Goal: Find specific page/section: Find specific page/section

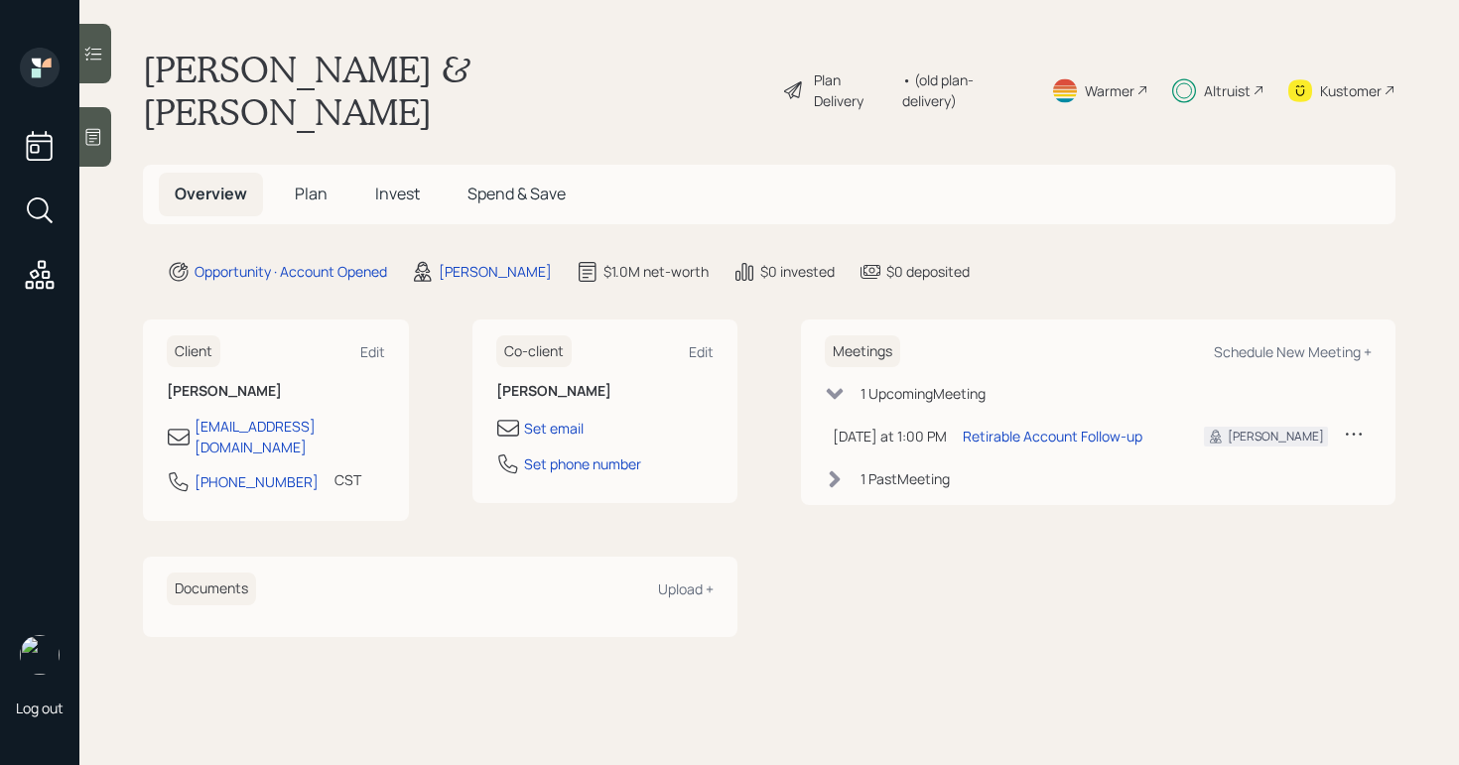
click at [872, 76] on div "Plan Delivery" at bounding box center [853, 90] width 78 height 42
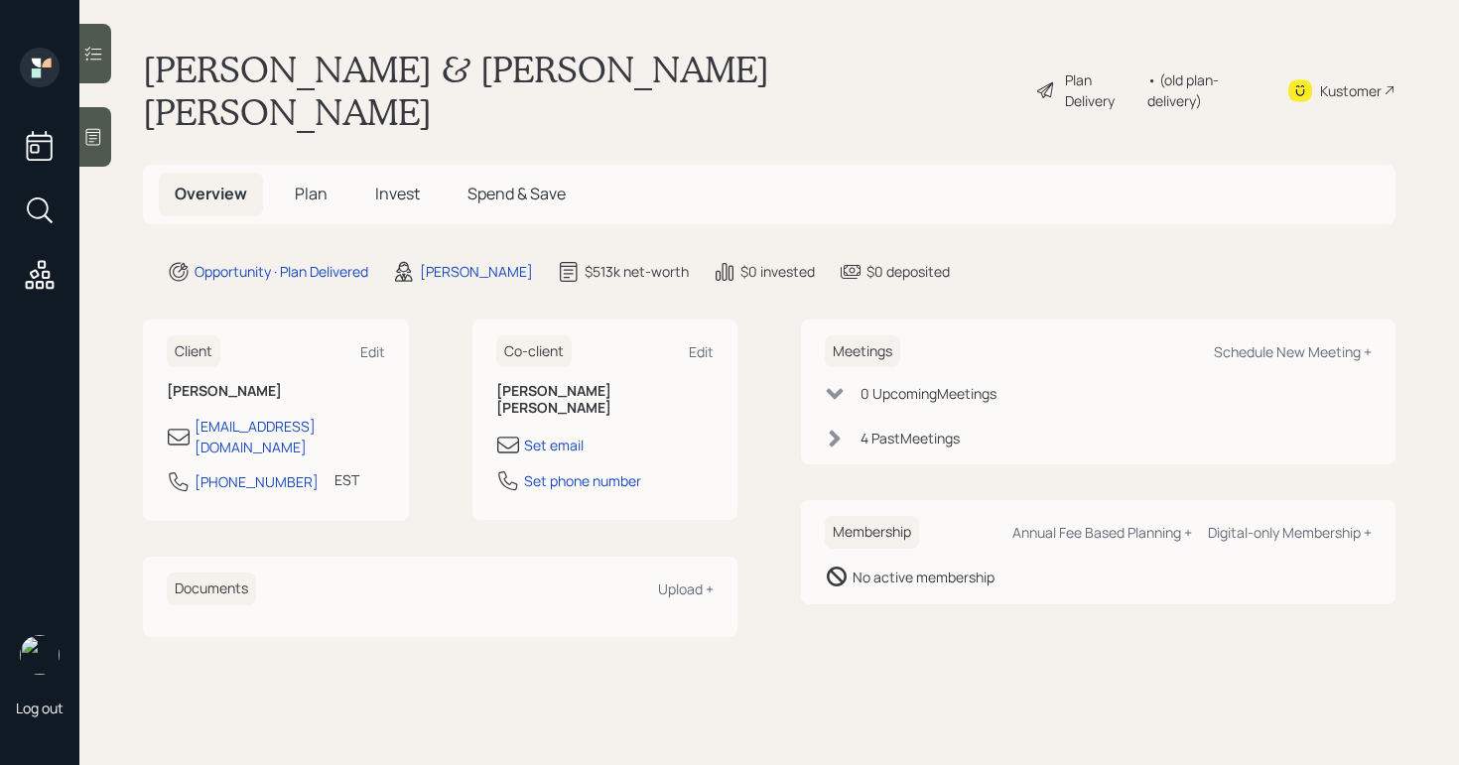
click at [1065, 69] on div "Plan Delivery" at bounding box center [1101, 90] width 72 height 42
